Goal: Information Seeking & Learning: Learn about a topic

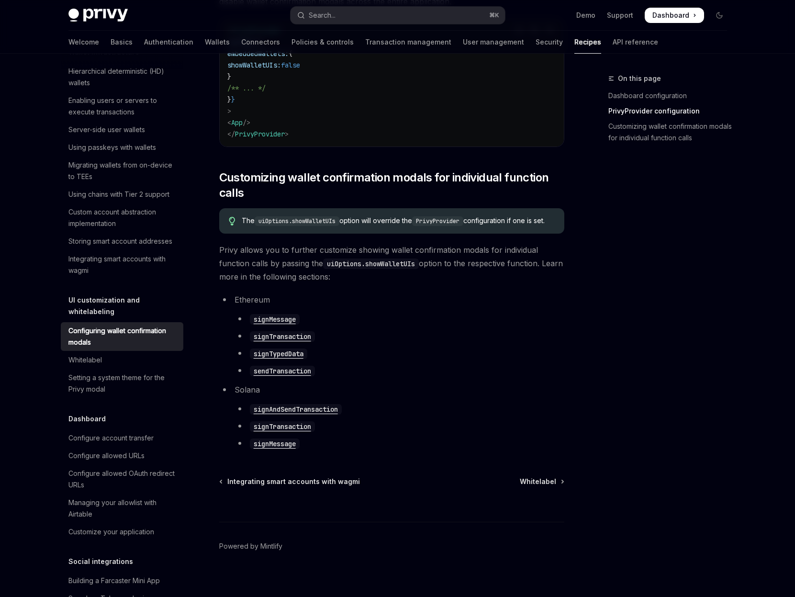
scroll to position [413, 0]
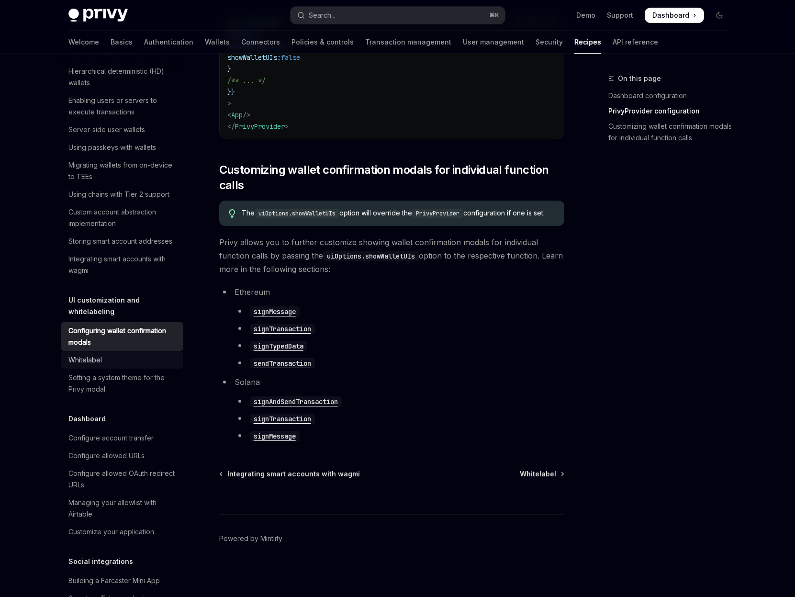
click at [97, 354] on div "Whitelabel" at bounding box center [85, 359] width 34 height 11
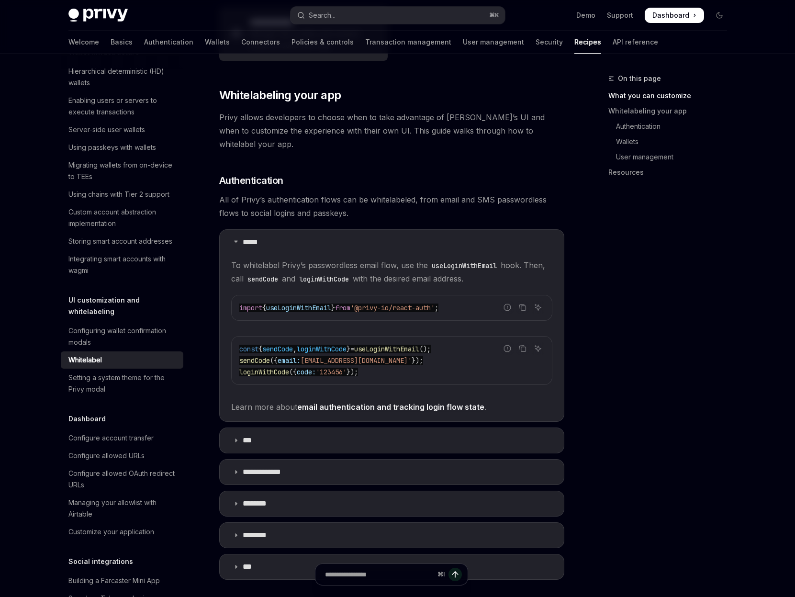
scroll to position [309, 0]
type textarea "*"
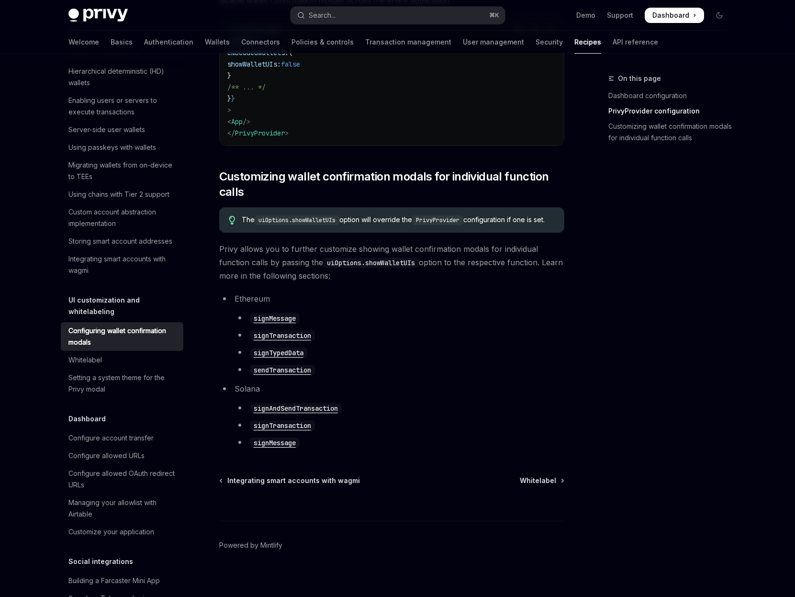
scroll to position [413, 0]
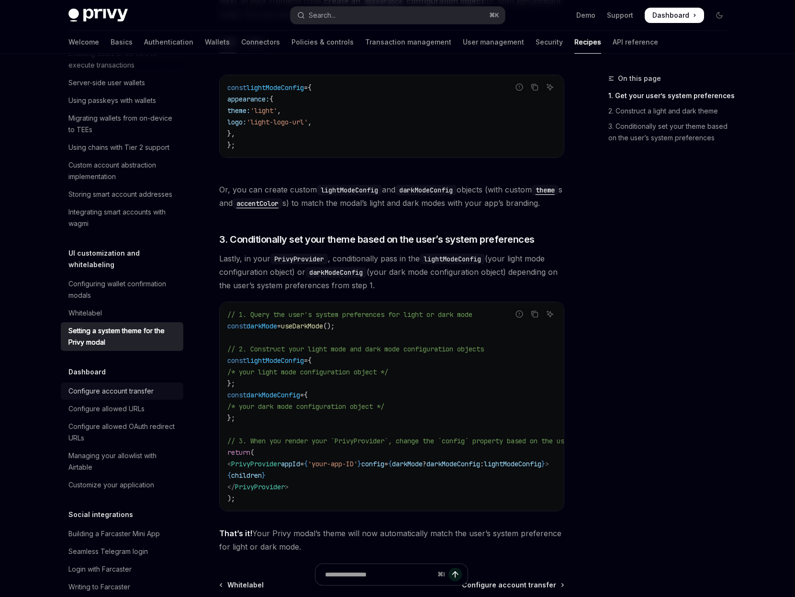
scroll to position [765, 0]
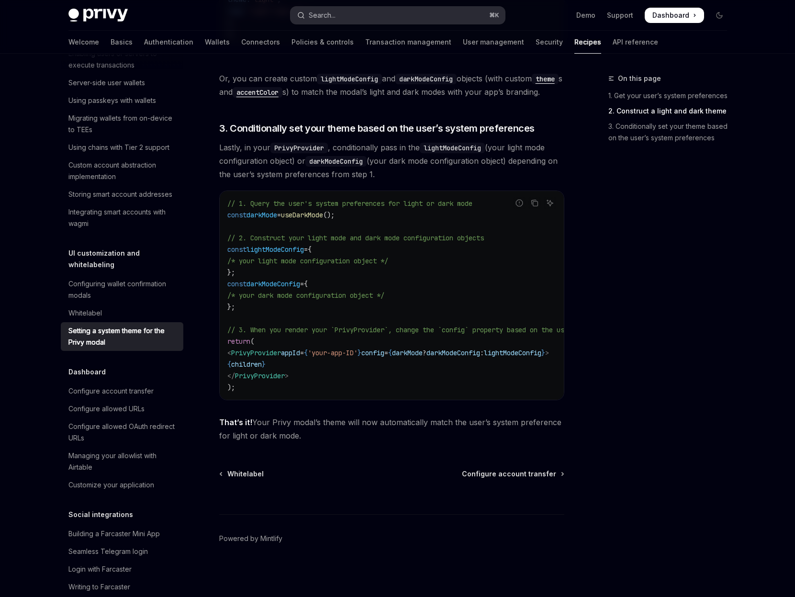
click at [358, 11] on button "Search... ⌘ K" at bounding box center [398, 15] width 214 height 17
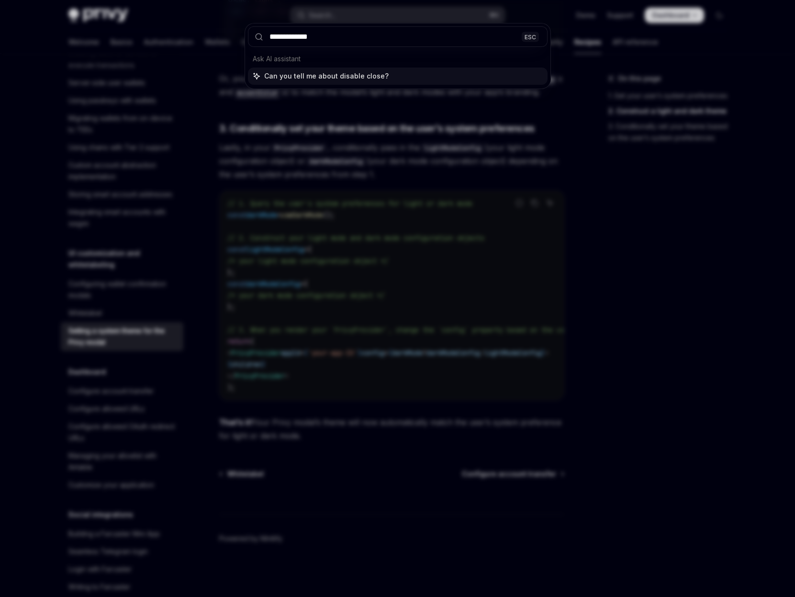
type input "**********"
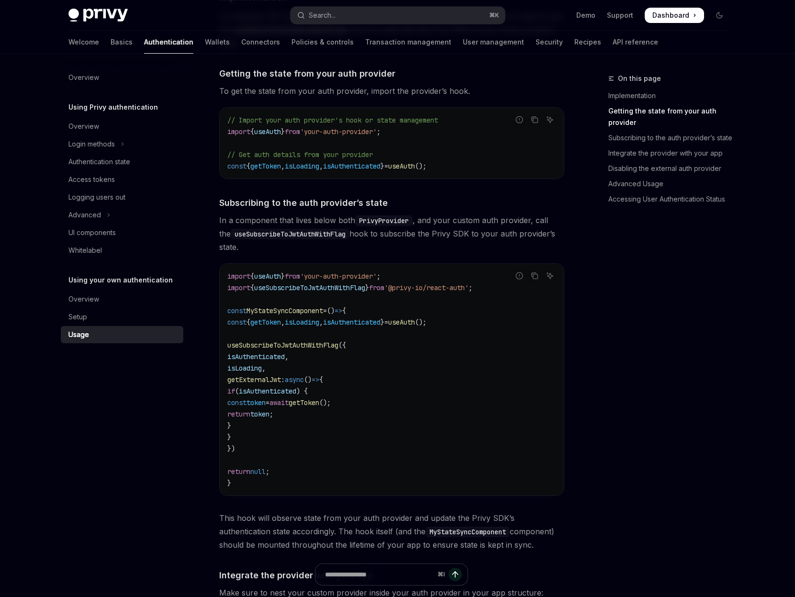
scroll to position [125, 0]
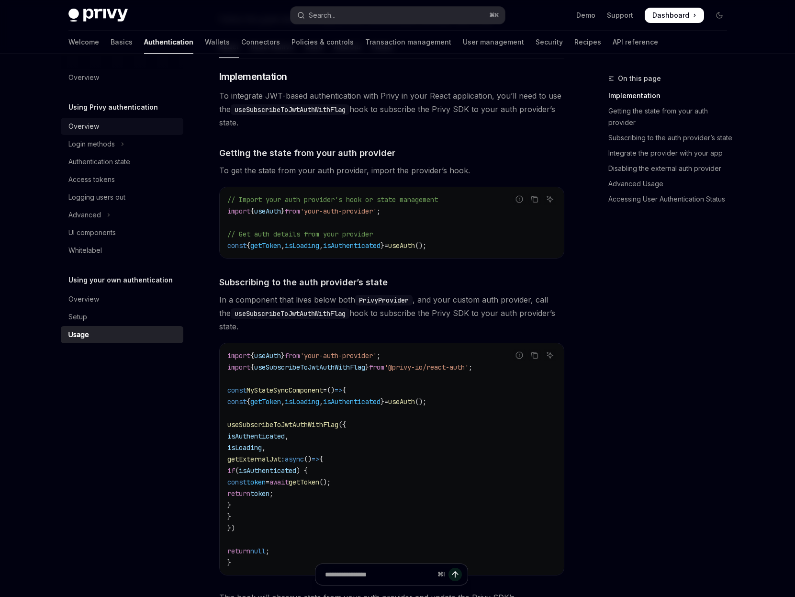
click at [96, 124] on div "Overview" at bounding box center [83, 126] width 31 height 11
type textarea "*"
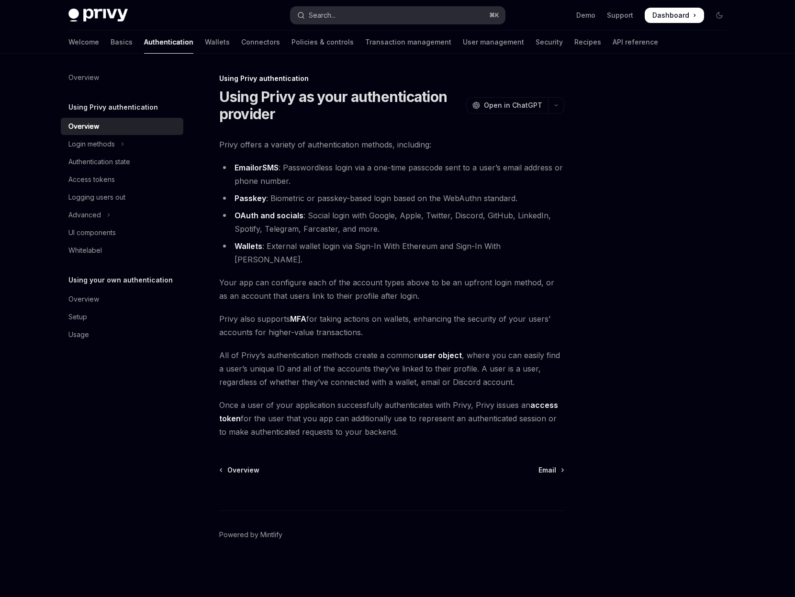
click at [319, 20] on div "Search..." at bounding box center [322, 15] width 27 height 11
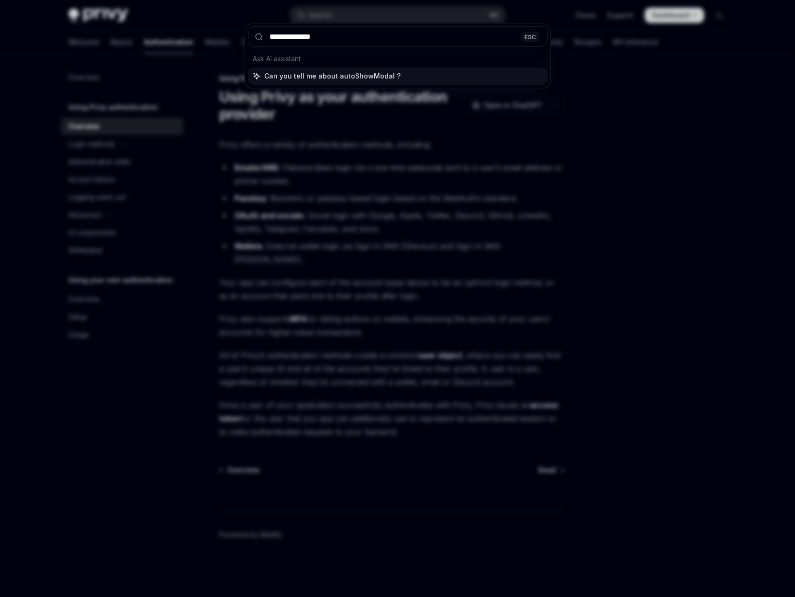
type input "**********"
type textarea "*"
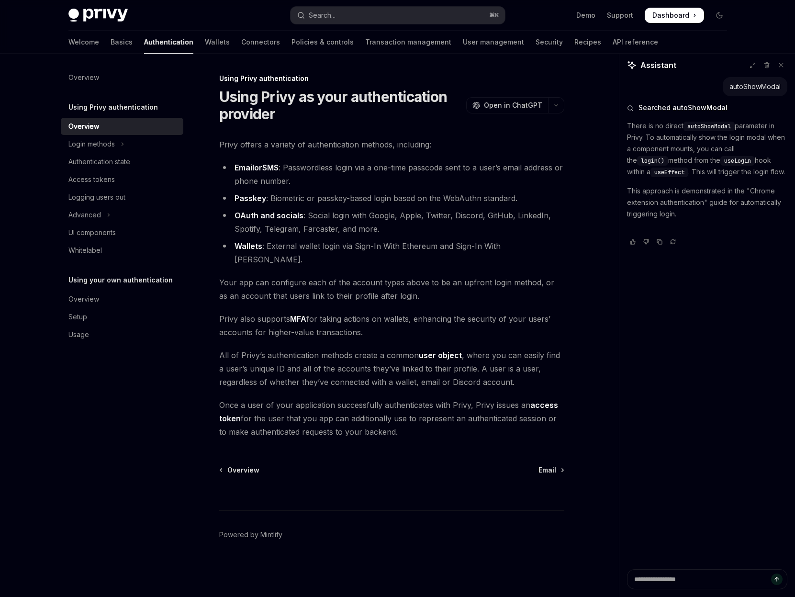
type textarea "*"
click at [359, 14] on button "Search... ⌘ K" at bounding box center [398, 15] width 214 height 17
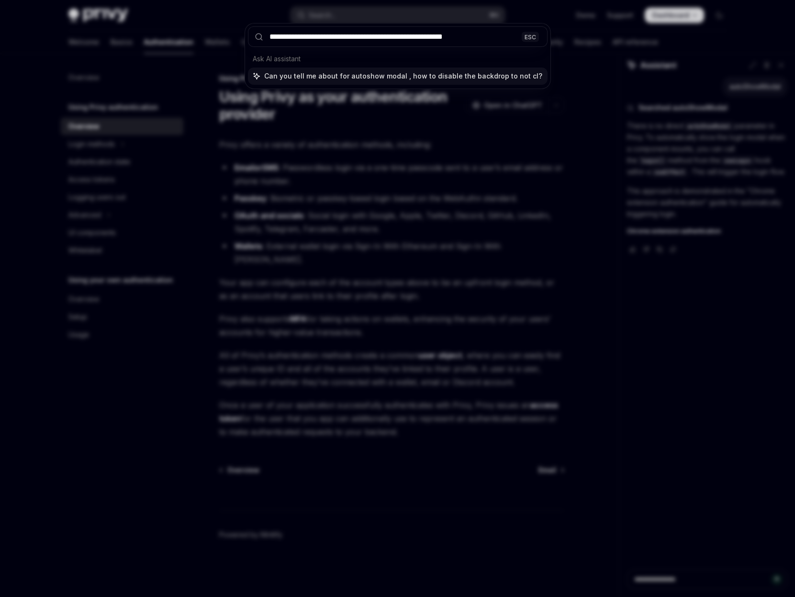
type input "**********"
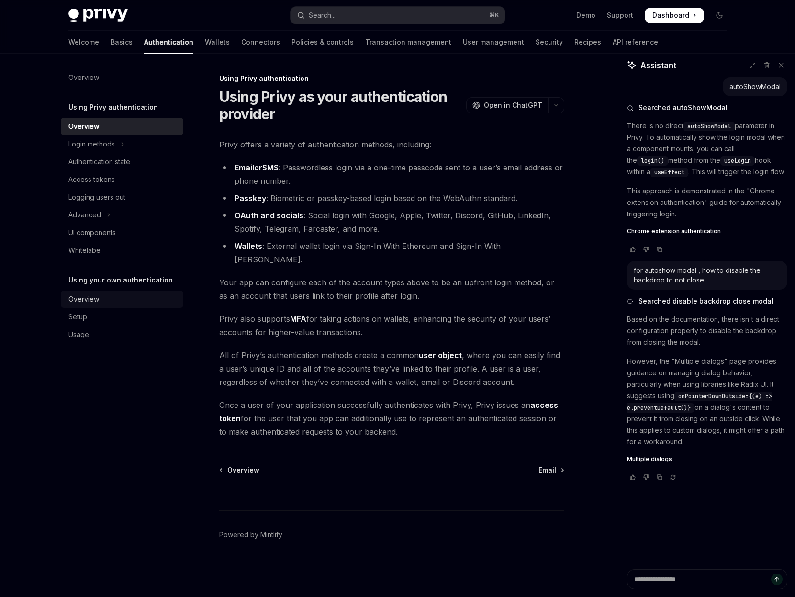
type textarea "*"
drag, startPoint x: 696, startPoint y: 442, endPoint x: 624, endPoint y: 364, distance: 106.1
click at [625, 364] on div "autoShowModal Searched autoShowModal There is no direct autoShowModal parameter…" at bounding box center [708, 323] width 176 height 492
copy p "However, the "Multiple dialogs" page provides guidance on managing dialog behav…"
